Goal: Book appointment/travel/reservation

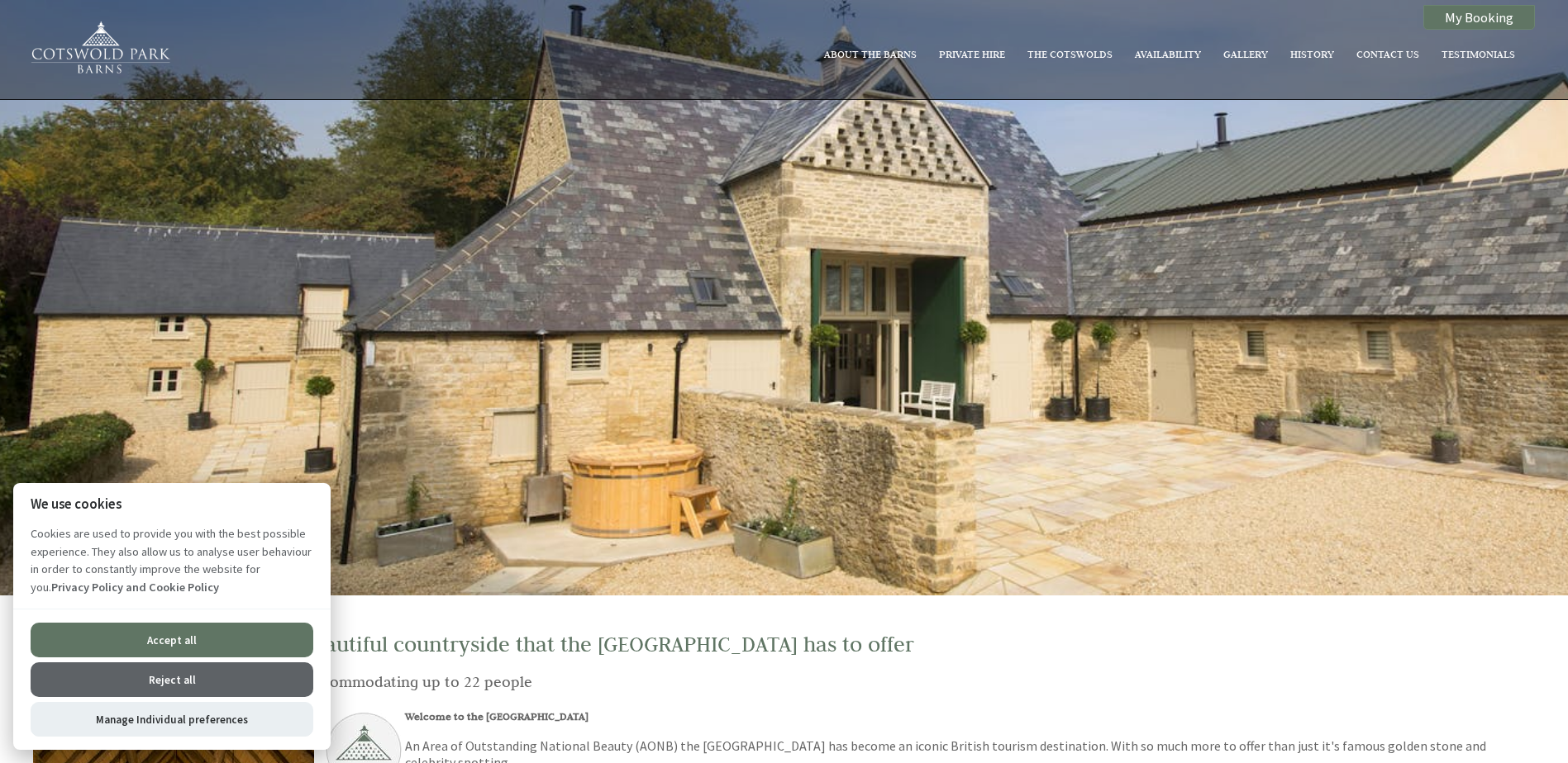
click at [160, 641] on button "Accept all" at bounding box center [172, 640] width 283 height 35
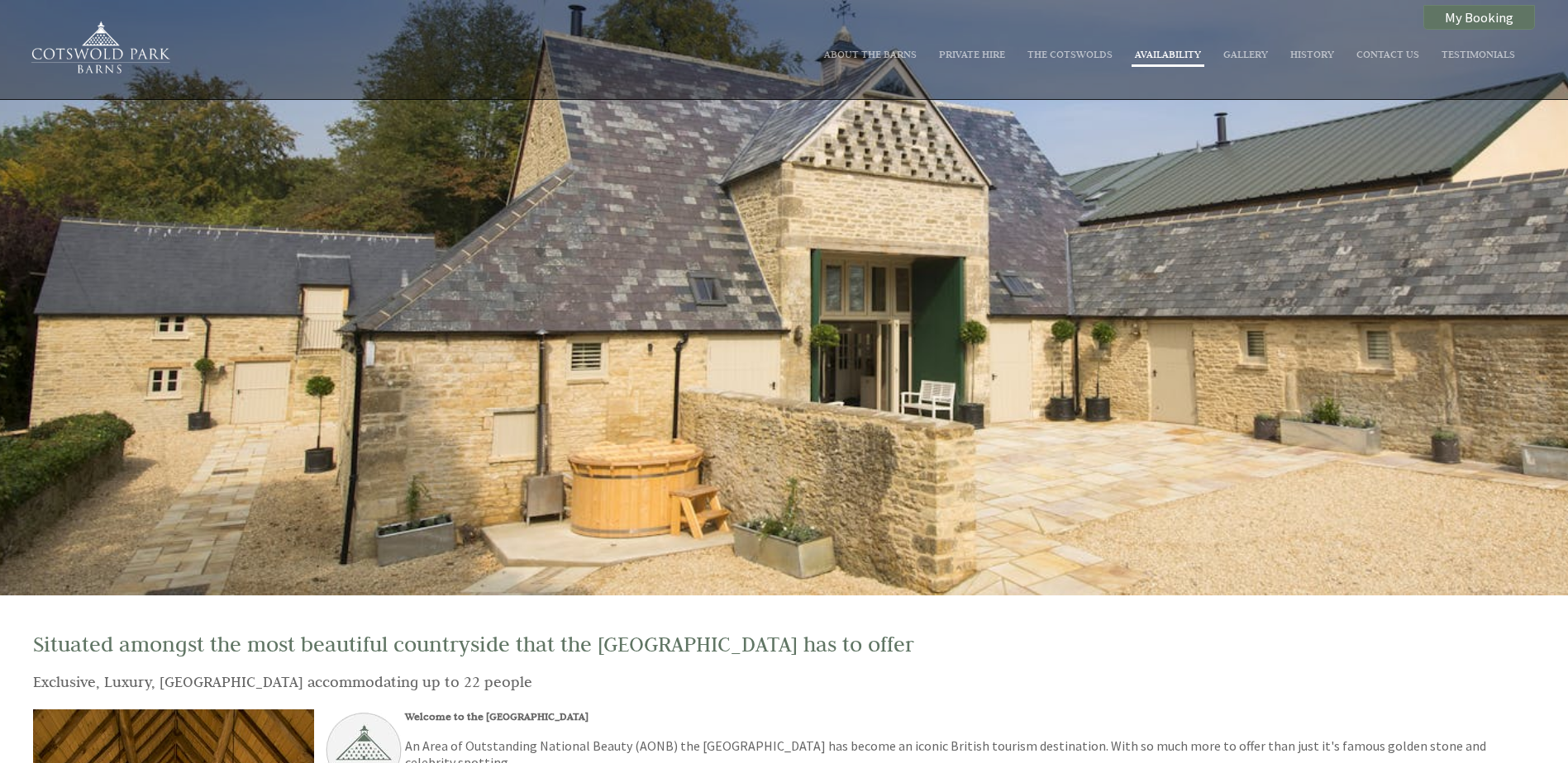
click at [1176, 55] on link "Availability" at bounding box center [1167, 53] width 66 height 13
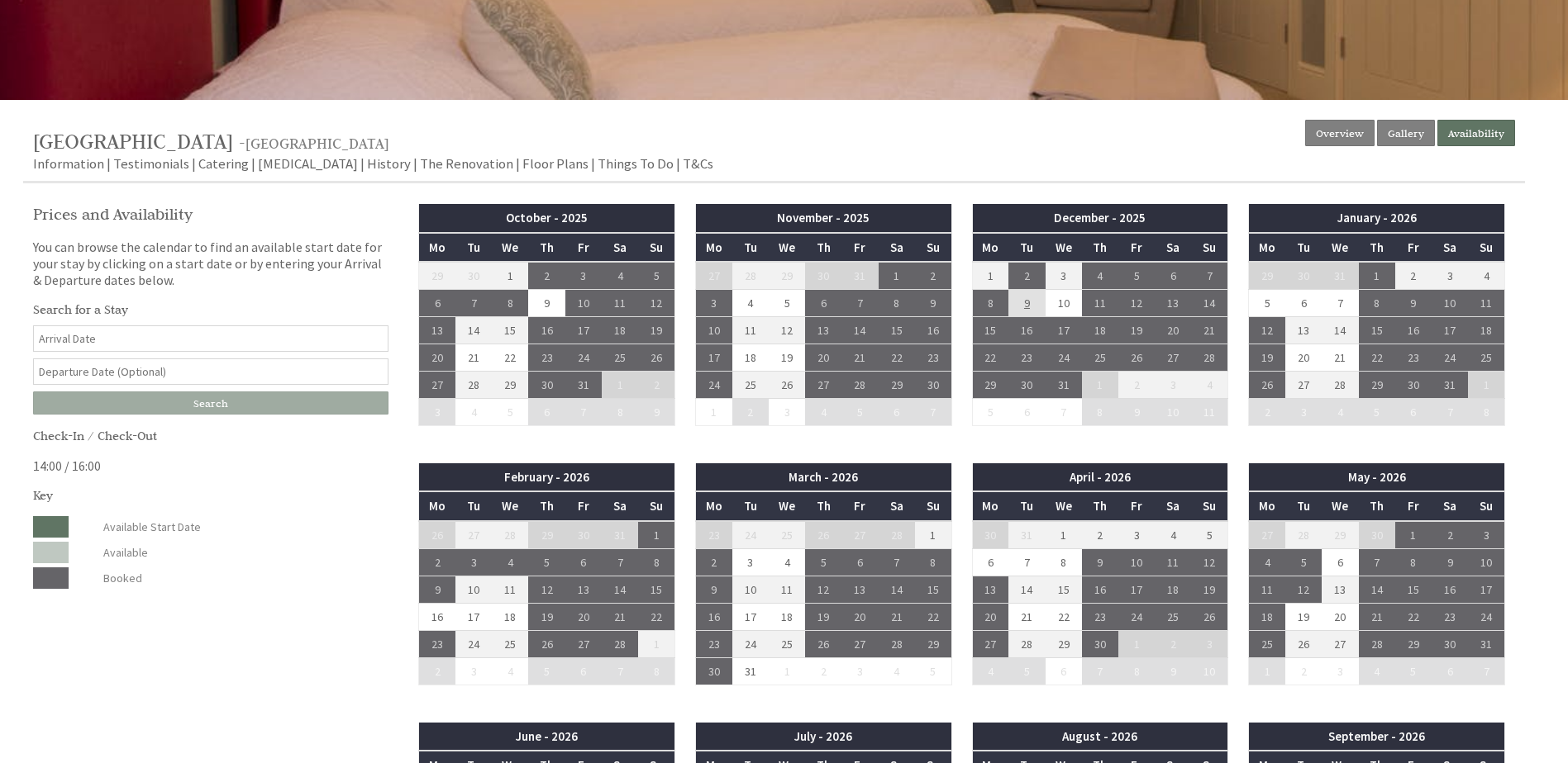
scroll to position [743, 0]
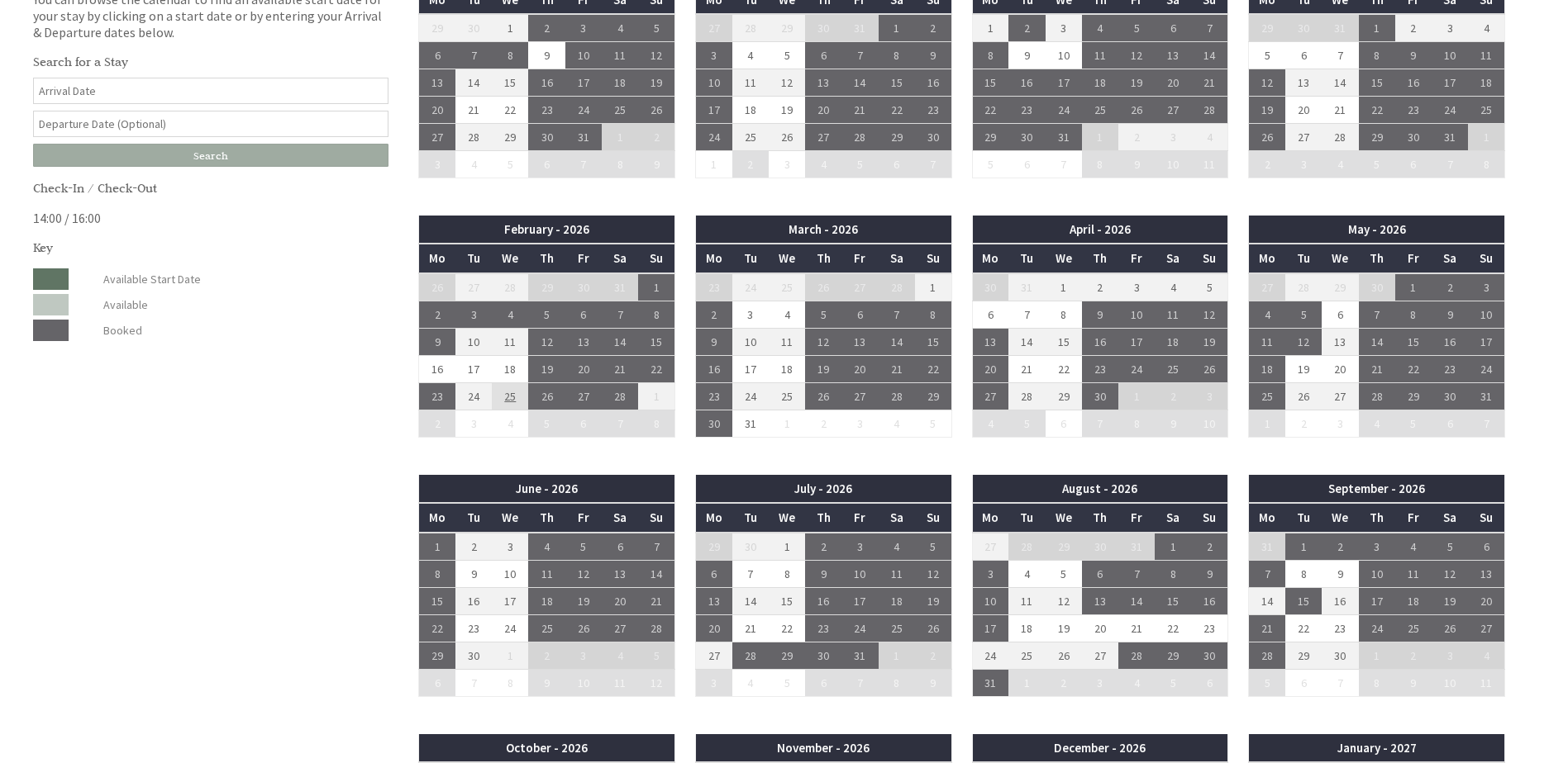
click at [515, 392] on td "25" at bounding box center [509, 396] width 36 height 27
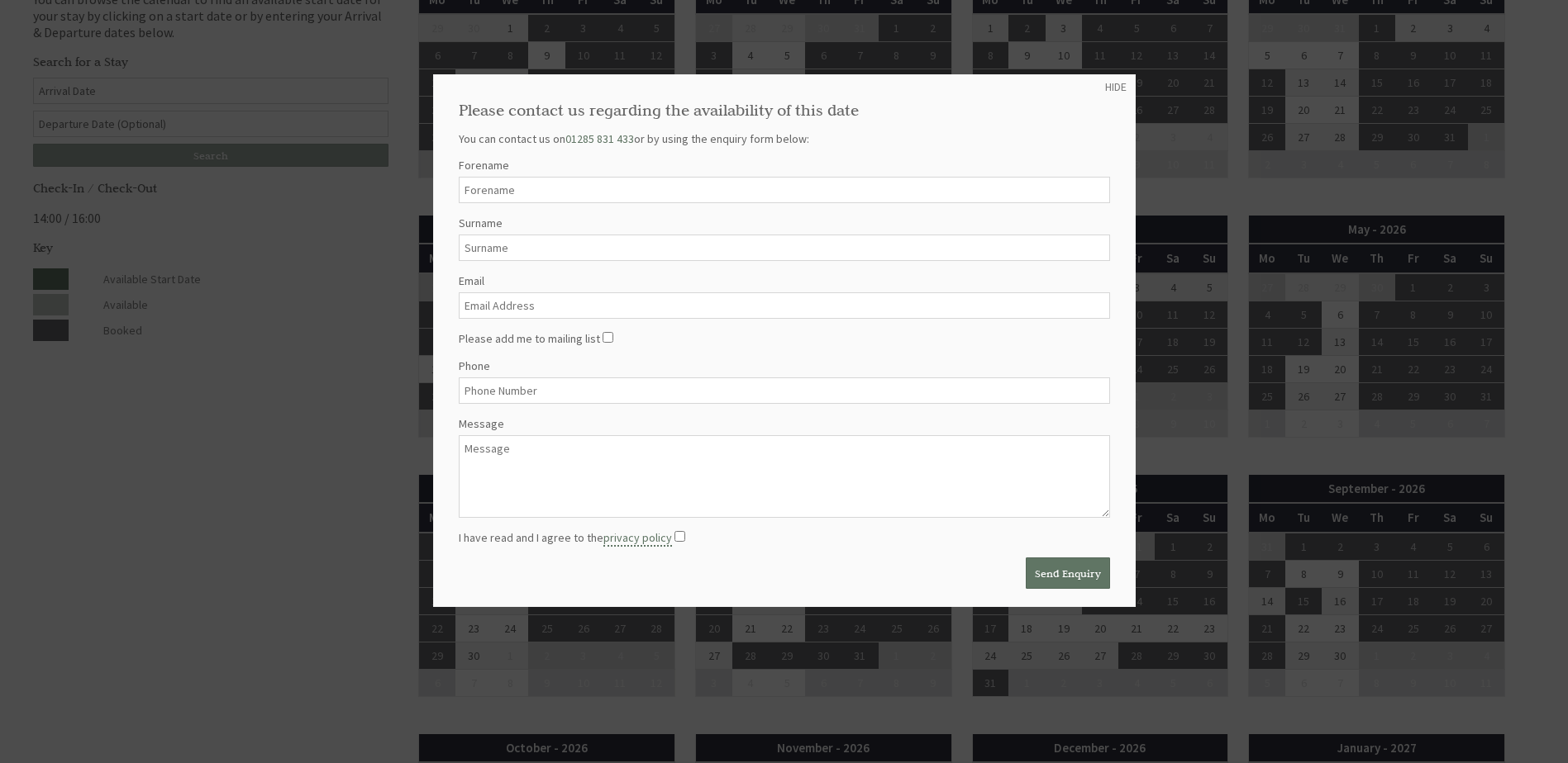
click at [266, 394] on div at bounding box center [784, 382] width 1568 height 763
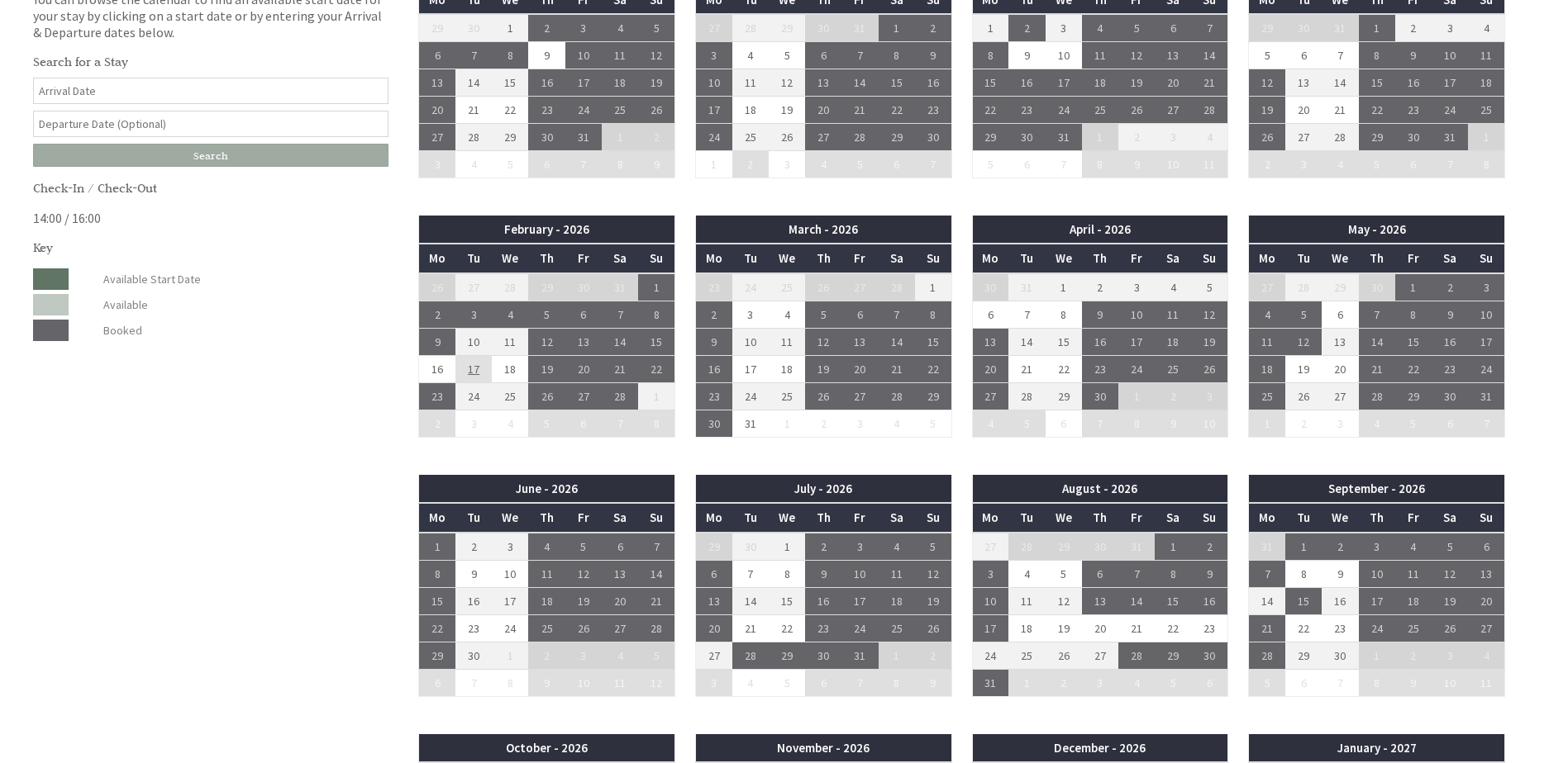
click at [476, 373] on td "17" at bounding box center [473, 369] width 36 height 27
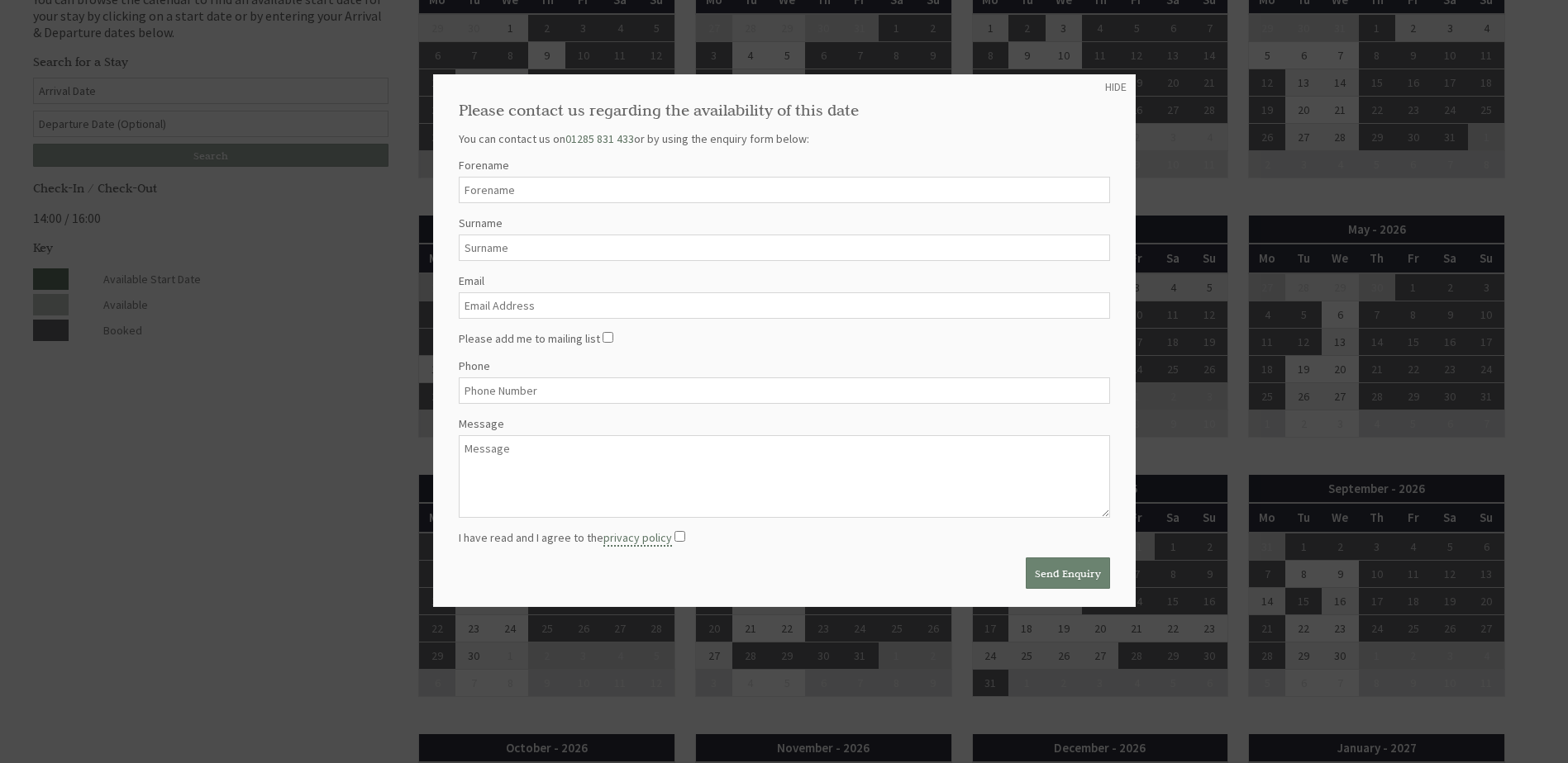
click at [1070, 573] on button "Send Enquiry" at bounding box center [1068, 573] width 85 height 31
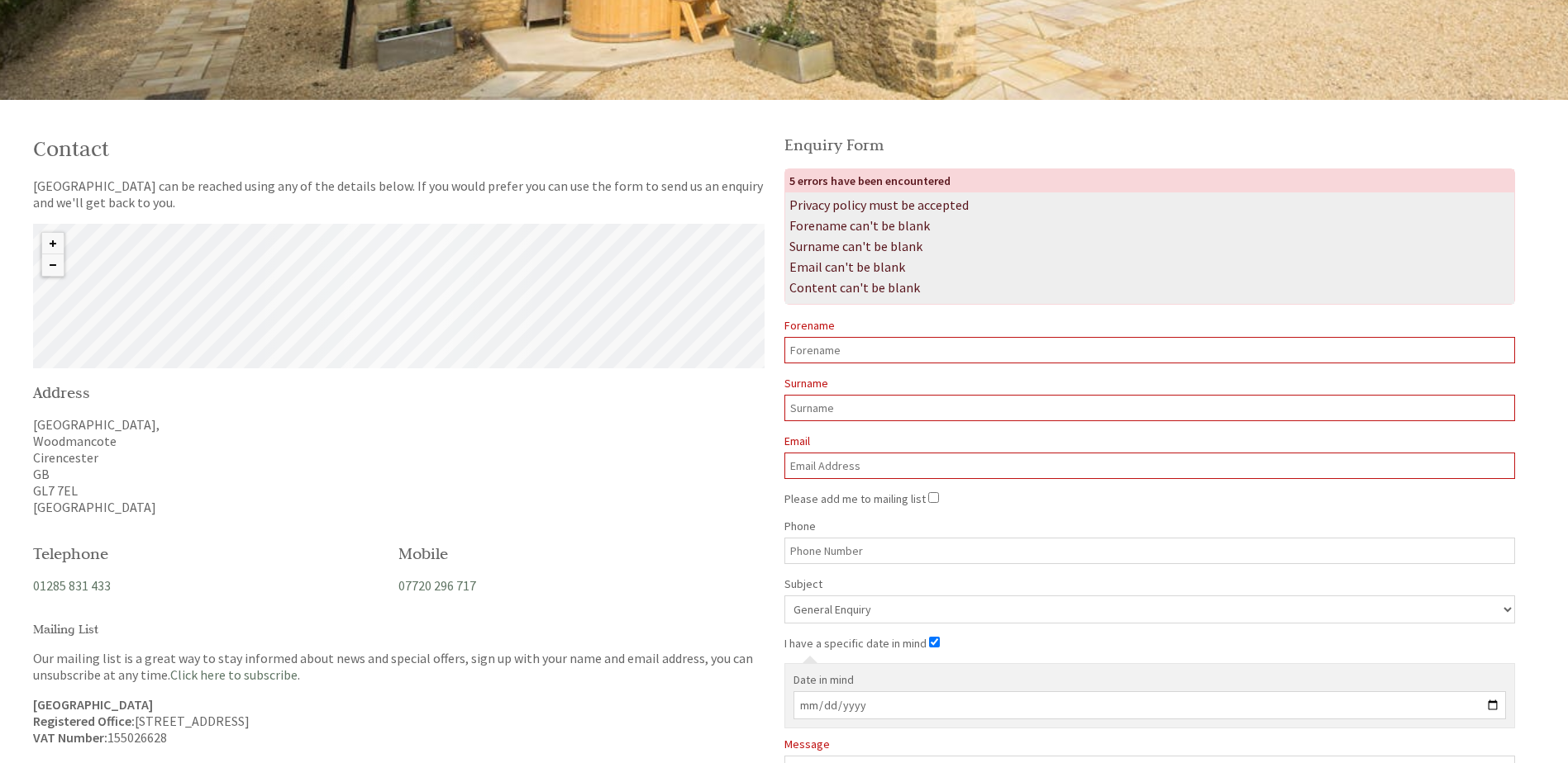
scroll to position [83, 0]
